Goal: Use online tool/utility: Utilize a website feature to perform a specific function

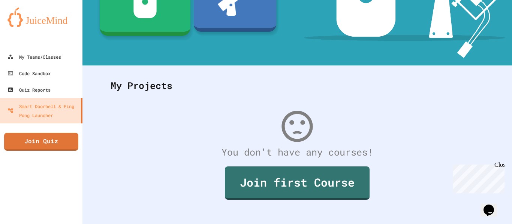
scroll to position [146, 0]
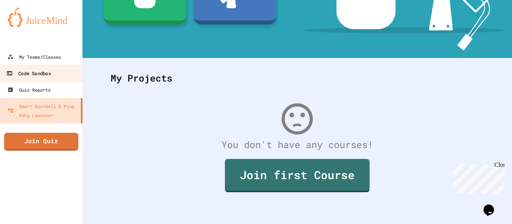
click at [44, 75] on div "Code Sandbox" at bounding box center [28, 73] width 44 height 9
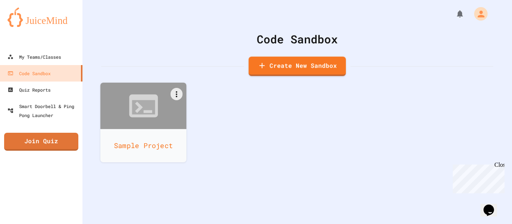
click at [163, 112] on div at bounding box center [143, 106] width 86 height 46
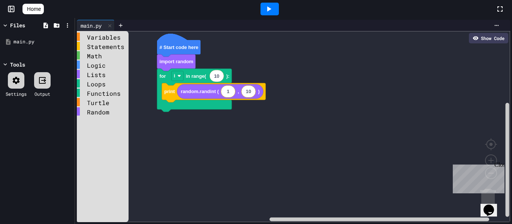
click at [273, 8] on icon at bounding box center [268, 8] width 9 height 9
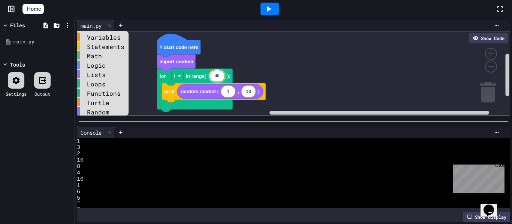
type input "*"
click at [274, 14] on div at bounding box center [269, 9] width 18 height 13
click at [273, 10] on icon at bounding box center [268, 8] width 9 height 9
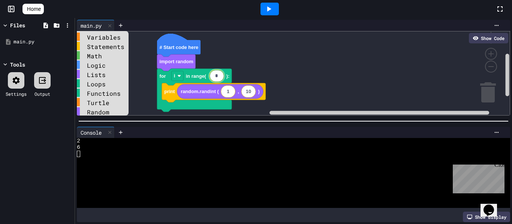
click at [490, 41] on div "Show Code" at bounding box center [488, 38] width 39 height 10
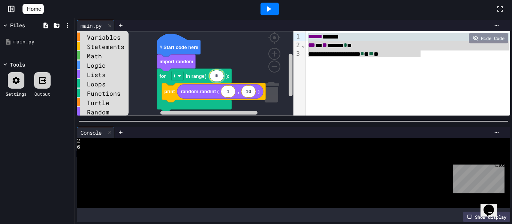
drag, startPoint x: 423, startPoint y: 54, endPoint x: 294, endPoint y: 30, distance: 131.5
click at [294, 30] on div "**********" at bounding box center [293, 68] width 433 height 96
click at [340, 56] on div "**********" at bounding box center [408, 54] width 204 height 9
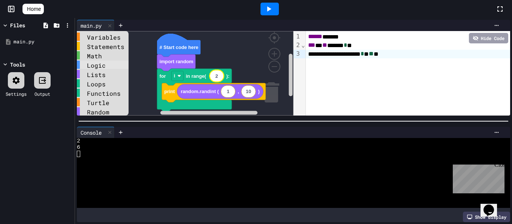
click at [93, 63] on div "Logic" at bounding box center [103, 65] width 52 height 8
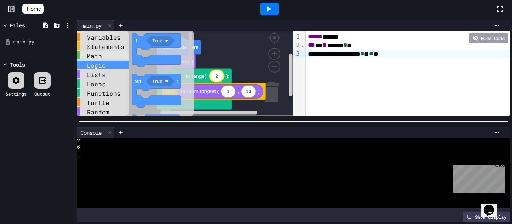
click at [105, 54] on div "Math" at bounding box center [103, 55] width 52 height 8
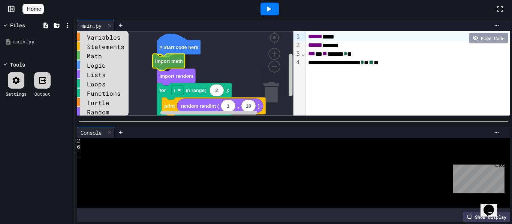
click at [170, 66] on div "Variables Statements Math Logic Lists Loops Functions Turtle Random # Start cod…" at bounding box center [185, 73] width 217 height 85
click at [103, 57] on div "Math" at bounding box center [103, 55] width 52 height 8
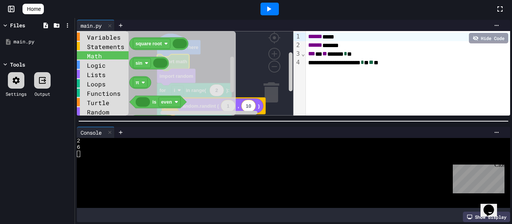
click at [250, 56] on rect "Blockly Workspace" at bounding box center [185, 73] width 217 height 85
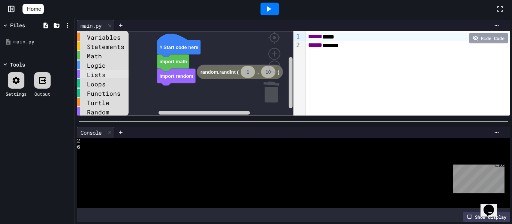
click at [104, 76] on div "Lists" at bounding box center [103, 74] width 52 height 8
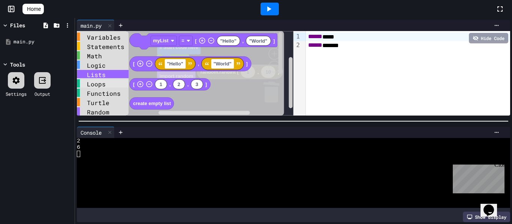
click at [105, 86] on div "Loops" at bounding box center [103, 83] width 52 height 8
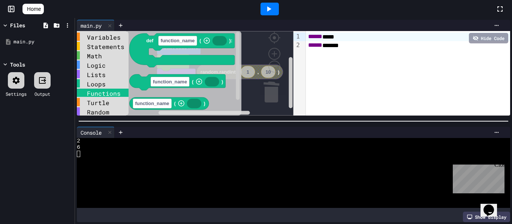
click at [105, 96] on div "Functions" at bounding box center [103, 93] width 52 height 8
click at [104, 106] on div "Turtle" at bounding box center [103, 102] width 52 height 8
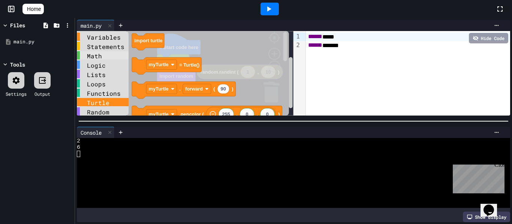
click at [97, 57] on div "Math" at bounding box center [103, 55] width 52 height 8
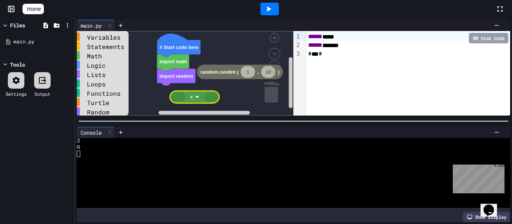
click at [183, 100] on div "Variables Statements Math Logic Lists Loops Functions Turtle Random # Start cod…" at bounding box center [185, 73] width 217 height 85
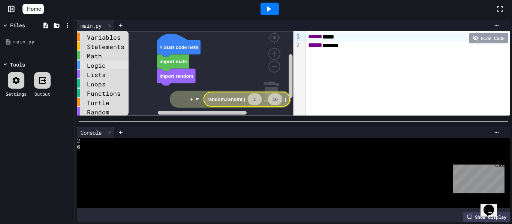
click at [107, 67] on div "Logic" at bounding box center [103, 65] width 52 height 8
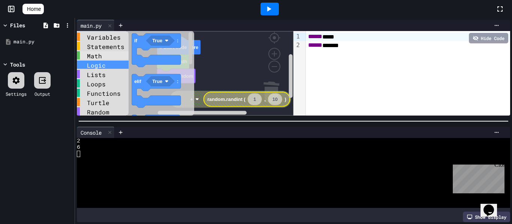
scroll to position [3, 0]
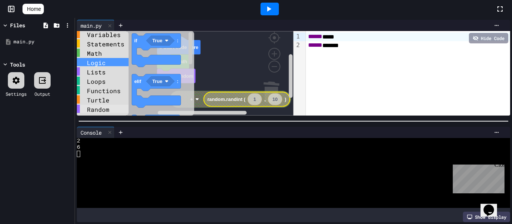
click at [102, 109] on div "Random" at bounding box center [103, 109] width 52 height 8
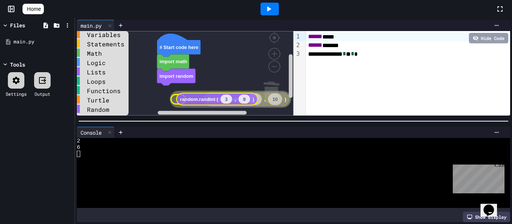
click at [195, 100] on div "Variables Statements Math Logic Lists Loops Functions Turtle Random # Start cod…" at bounding box center [185, 73] width 217 height 85
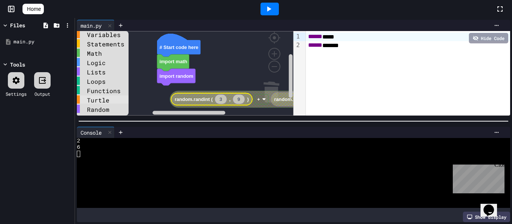
click at [112, 101] on div "Turtle" at bounding box center [103, 100] width 52 height 8
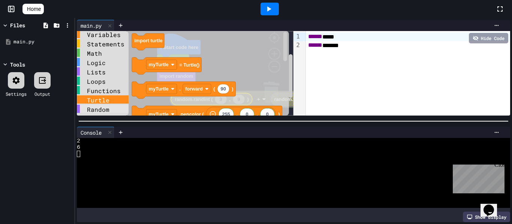
click at [110, 109] on div "Random" at bounding box center [103, 109] width 52 height 8
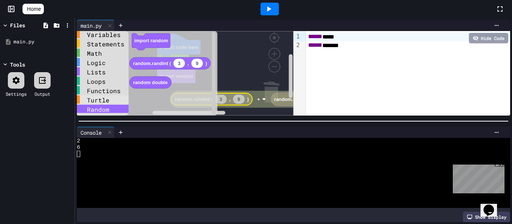
click at [106, 100] on div "Turtle" at bounding box center [103, 100] width 52 height 8
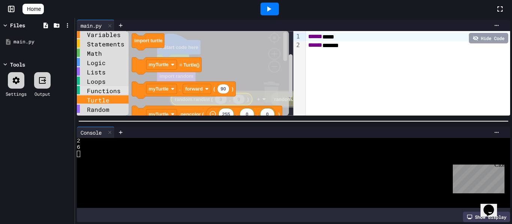
click at [102, 93] on div "Functions" at bounding box center [103, 90] width 52 height 8
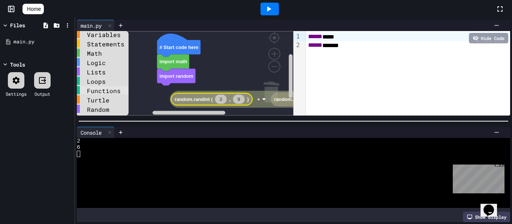
click at [96, 87] on div "Functions" at bounding box center [103, 90] width 52 height 8
click at [100, 82] on div "Loops" at bounding box center [103, 81] width 52 height 8
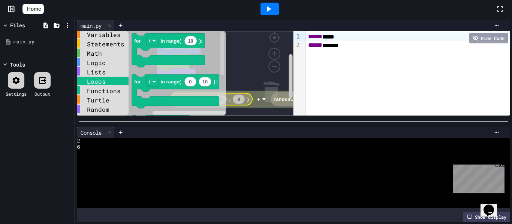
click at [340, 57] on div "****** **** ****** ******" at bounding box center [408, 73] width 204 height 85
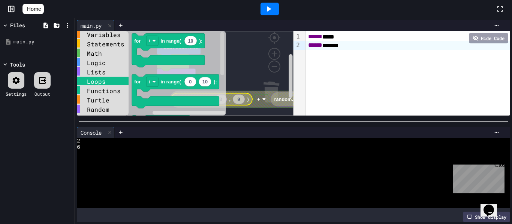
click at [366, 43] on div "****** ******" at bounding box center [408, 45] width 204 height 9
click at [352, 47] on div "****** ******" at bounding box center [408, 45] width 204 height 9
click at [354, 47] on div "****** ******" at bounding box center [408, 45] width 204 height 9
click at [415, 89] on div "****** **** ****** ******" at bounding box center [408, 73] width 204 height 85
click at [101, 75] on div "Lists" at bounding box center [103, 71] width 52 height 8
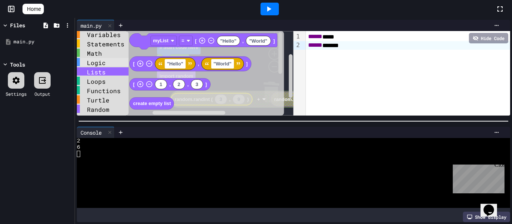
click at [103, 64] on div "Logic" at bounding box center [103, 62] width 52 height 8
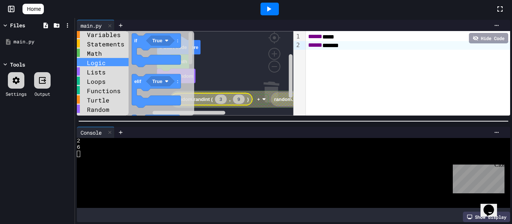
click at [104, 58] on div "Logic" at bounding box center [103, 62] width 52 height 8
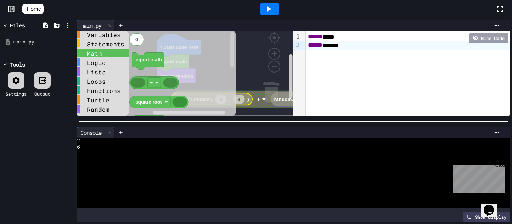
click at [104, 54] on div "Math" at bounding box center [103, 53] width 52 height 8
click at [122, 46] on div "Statements" at bounding box center [103, 43] width 52 height 8
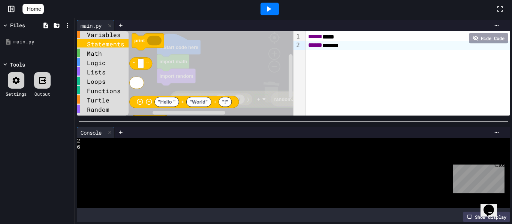
click at [158, 74] on icon "print “ ” "Hello " "World" "!" + + input( ) create text with to item append tex…" at bounding box center [220, 73] width 186 height 85
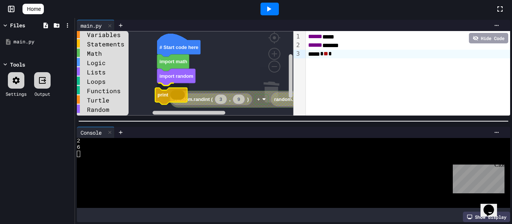
click at [169, 96] on div "Variables Statements Math Logic Lists Loops Functions Turtle Random # Start cod…" at bounding box center [185, 73] width 217 height 85
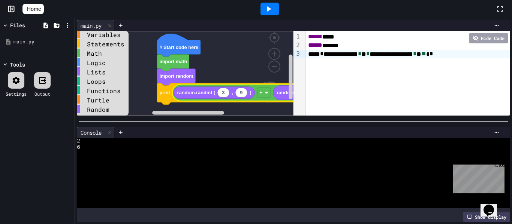
drag, startPoint x: 202, startPoint y: 117, endPoint x: 222, endPoint y: 117, distance: 19.5
click at [222, 117] on div "**********" at bounding box center [293, 121] width 437 height 206
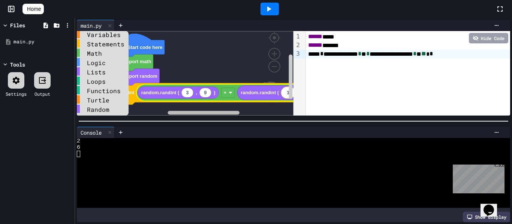
click at [227, 112] on rect "Blockly Workspace" at bounding box center [204, 113] width 72 height 4
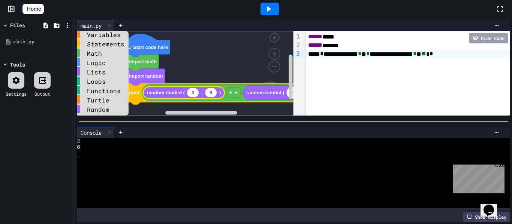
click at [196, 91] on icon "Blockly Workspace" at bounding box center [193, 93] width 12 height 10
type input "*"
click at [210, 91] on text "9" at bounding box center [210, 93] width 3 height 6
type input "**"
click at [273, 12] on icon at bounding box center [268, 8] width 9 height 9
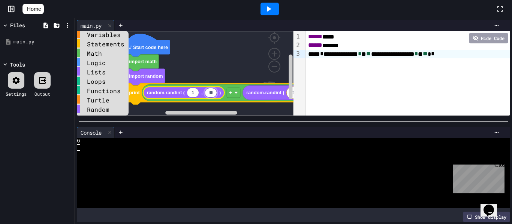
click at [273, 12] on icon at bounding box center [268, 8] width 9 height 9
click at [97, 72] on div "Lists" at bounding box center [103, 71] width 52 height 8
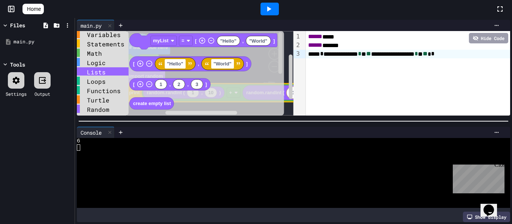
click at [96, 85] on div "Loops" at bounding box center [103, 81] width 52 height 9
click at [100, 84] on div "Loops" at bounding box center [103, 81] width 52 height 8
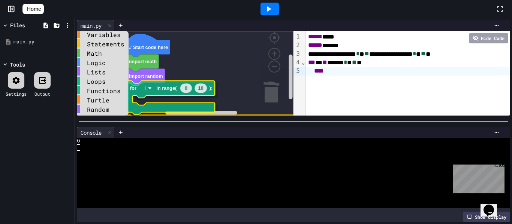
click at [162, 90] on div "Variables Statements Math Logic Lists Loops Functions Turtle Random # Start cod…" at bounding box center [185, 73] width 217 height 85
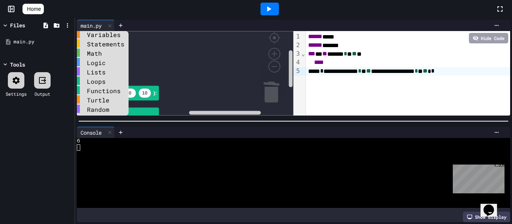
click at [93, 45] on div "Variables Statements Math Logic Lists Loops Functions Turtle Random # Start cod…" at bounding box center [185, 73] width 217 height 85
